Goal: Ask a question

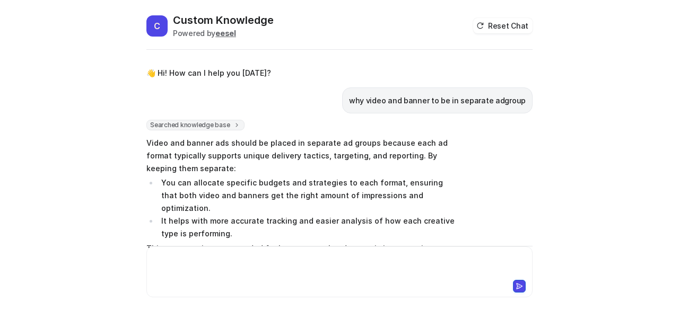
scroll to position [199, 0]
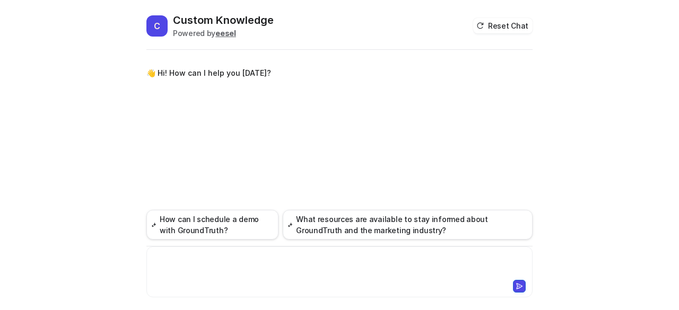
click at [208, 265] on div at bounding box center [339, 266] width 381 height 24
paste div
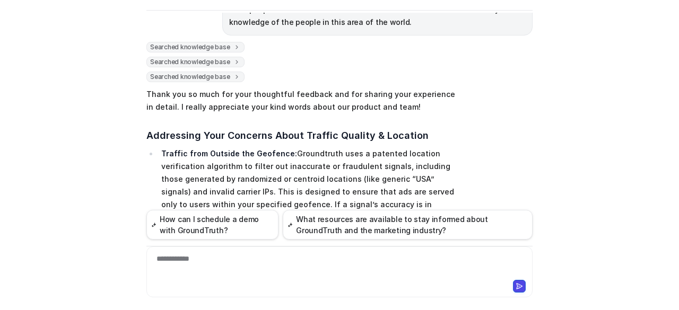
scroll to position [470, 0]
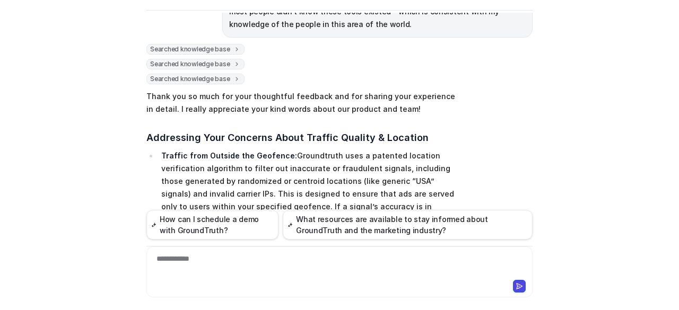
click at [306, 240] on link "location verification process" at bounding box center [252, 244] width 108 height 9
click at [320, 240] on link "location accuracy controls" at bounding box center [370, 244] width 100 height 9
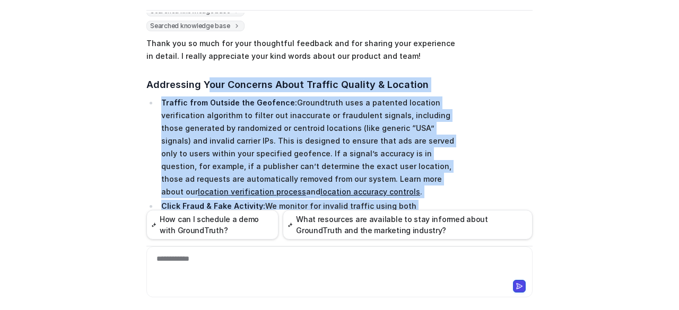
scroll to position [458, 0]
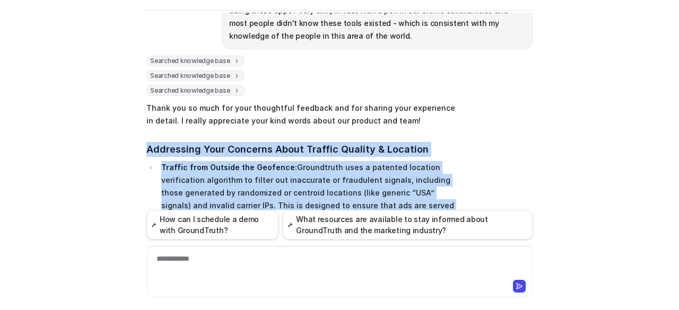
drag, startPoint x: 432, startPoint y: 163, endPoint x: 137, endPoint y: 106, distance: 299.9
click at [138, 106] on div "C Custom Knowledge Powered by eesel Reset Chat 👋 Hi! How can I help you [DATE]?…" at bounding box center [339, 122] width 403 height 298
copy span "Loremipsum Dolo Sitametc Adipi Elitsed Doeiusm & Temporin Utlabor etdo Magnaal …"
